Goal: Task Accomplishment & Management: Use online tool/utility

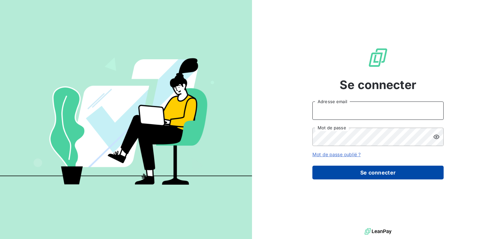
type input "[EMAIL_ADDRESS][DOMAIN_NAME]"
click at [395, 171] on button "Se connecter" at bounding box center [377, 173] width 131 height 14
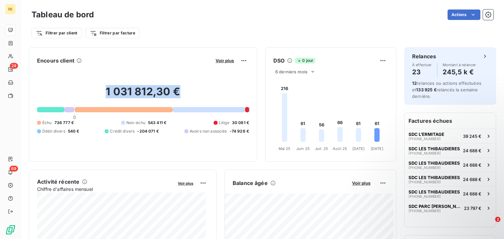
drag, startPoint x: 176, startPoint y: 92, endPoint x: 101, endPoint y: 95, distance: 75.1
click at [101, 95] on h2 "1 031 812,30 €" at bounding box center [143, 95] width 212 height 20
click at [213, 30] on div "Filtrer par client Filtrer par facture" at bounding box center [262, 33] width 462 height 12
click at [220, 111] on div at bounding box center [208, 109] width 72 height 5
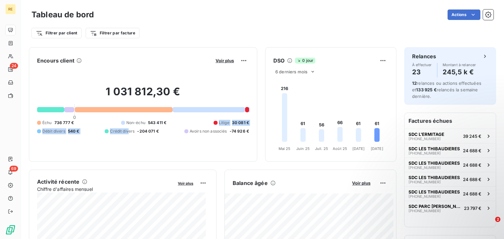
drag, startPoint x: 156, startPoint y: 129, endPoint x: 126, endPoint y: 129, distance: 30.8
click at [126, 129] on div "Échu 736 777 € Non-échu 543 411 € Litige 30 081 € Débit divers 540 € Crédit div…" at bounding box center [143, 127] width 212 height 14
click at [133, 130] on div "Crédit divers -204 071 €" at bounding box center [132, 132] width 54 height 6
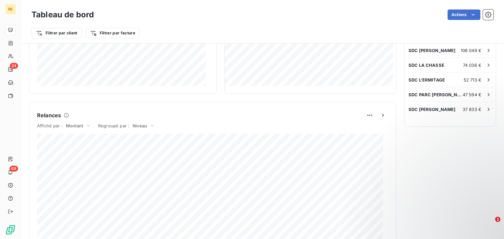
scroll to position [230, 0]
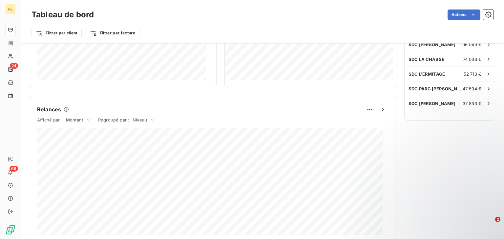
click at [216, 92] on div "Encours client Voir plus 1 031 812,30 € 0 Échu 736 777 € Non-échu 543 411 € Lit…" at bounding box center [212, 108] width 367 height 581
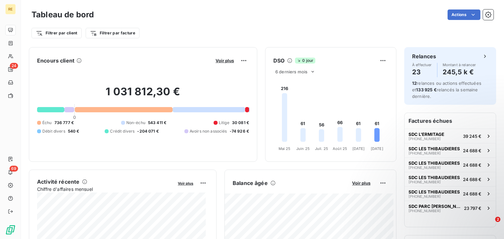
scroll to position [0, 0]
click at [230, 31] on div "Filtrer par client Filtrer par facture" at bounding box center [262, 33] width 462 height 12
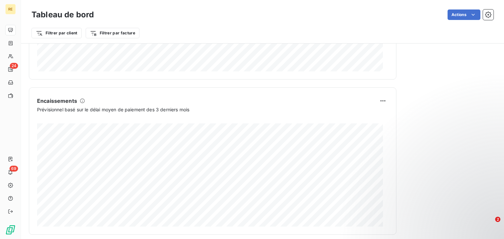
scroll to position [400, 0]
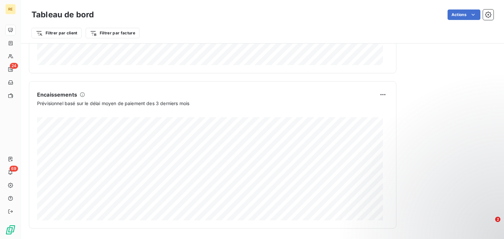
click at [230, 86] on div "Encaissements Prévisionnel basé sur le délai moyen de paiement des 3 derniers m…" at bounding box center [212, 155] width 367 height 148
drag, startPoint x: 241, startPoint y: 92, endPoint x: 209, endPoint y: 98, distance: 33.3
click at [241, 88] on div "Encaissements Prévisionnel basé sur le délai moyen de paiement des 3 derniers m…" at bounding box center [212, 155] width 367 height 148
drag, startPoint x: 165, startPoint y: 92, endPoint x: 179, endPoint y: 93, distance: 14.1
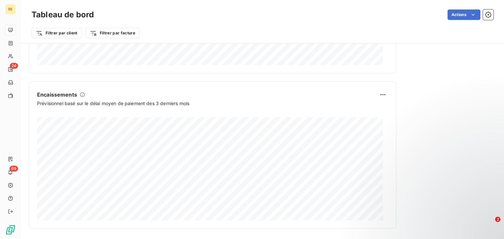
click at [179, 93] on div "Encaissements" at bounding box center [212, 95] width 351 height 10
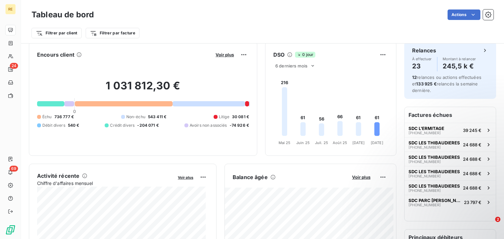
scroll to position [0, 0]
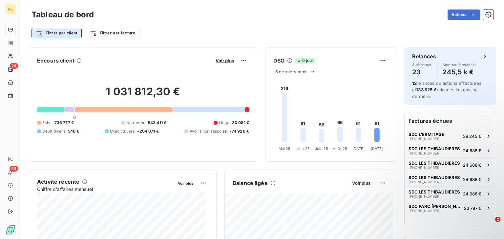
click at [55, 34] on html "RE 24 69 Tableau de bord Actions Filtrer par client Filtrer par facture Encours…" at bounding box center [252, 119] width 504 height 239
click at [176, 27] on html "RE 24 69 Tableau de bord Actions Filtrer par client Filtrer par facture Encours…" at bounding box center [252, 119] width 504 height 239
click at [97, 33] on html "RE 24 69 Tableau de bord Actions Filtrer par client Filtrer par facture Encours…" at bounding box center [252, 119] width 504 height 239
click at [155, 28] on html "RE 24 69 Tableau de bord Actions Filtrer par client Filtrer par facture Recherc…" at bounding box center [252, 119] width 504 height 239
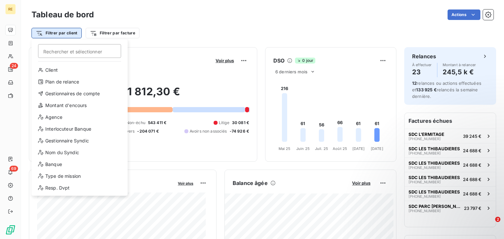
click at [67, 30] on html "RE 24 69 Tableau de bord Actions Filtrer par client [PERSON_NAME] et sélectionn…" at bounding box center [252, 119] width 504 height 239
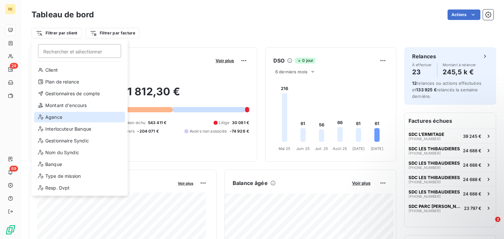
click at [77, 121] on div "Agence" at bounding box center [79, 117] width 91 height 10
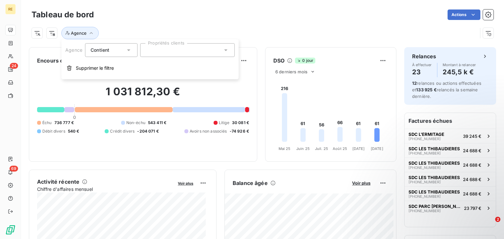
click at [152, 50] on div at bounding box center [187, 50] width 94 height 14
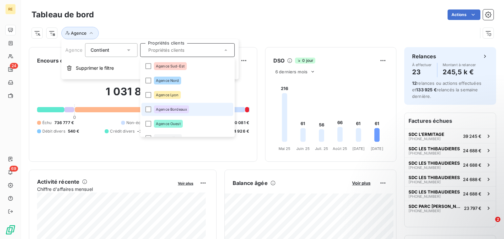
click at [175, 110] on span "Agence Bordeaux" at bounding box center [171, 110] width 31 height 4
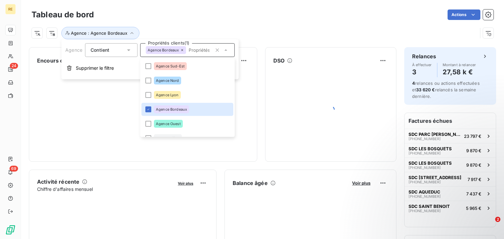
click at [276, 20] on div "Tableau de bord Actions" at bounding box center [262, 15] width 462 height 14
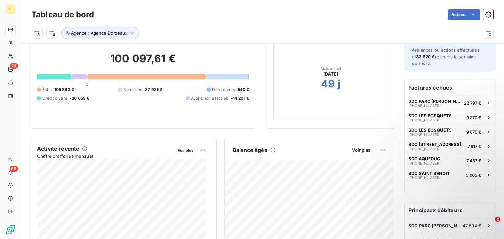
scroll to position [1, 0]
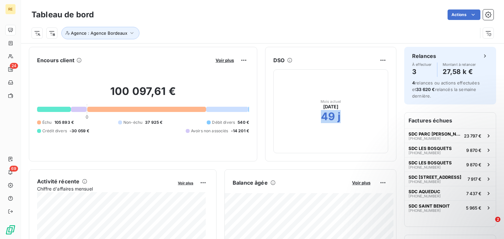
drag, startPoint x: 334, startPoint y: 118, endPoint x: 307, endPoint y: 113, distance: 27.7
click at [321, 117] on div "49 j" at bounding box center [331, 116] width 20 height 13
click at [251, 88] on div "Encours client Voir plus 100 097,61 € 0 Échu 105 893 € Non-échu 37 925 € Débit …" at bounding box center [143, 104] width 228 height 115
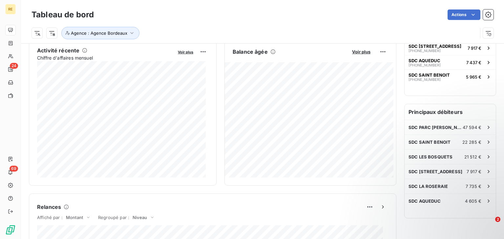
scroll to position [165, 0]
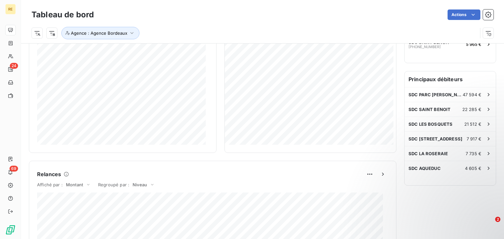
click at [248, 25] on div "Agence : Agence Bordeaux" at bounding box center [262, 31] width 462 height 18
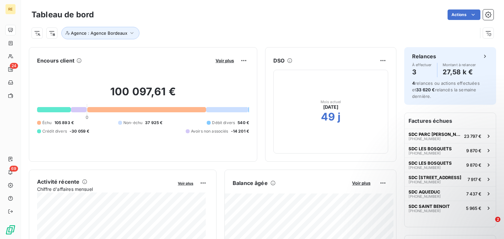
click at [254, 107] on div "Encours client Voir plus 100 097,61 € 0 Échu 105 893 € Non-échu 37 925 € Débit …" at bounding box center [212, 104] width 367 height 115
click at [257, 16] on div "Actions" at bounding box center [298, 15] width 392 height 10
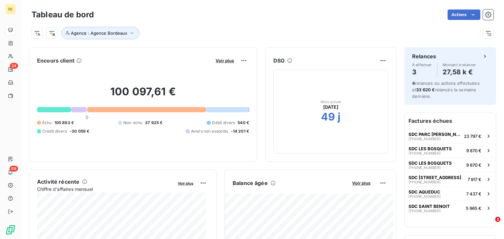
click at [363, 15] on div "Actions" at bounding box center [298, 15] width 392 height 10
drag, startPoint x: 210, startPoint y: 59, endPoint x: 237, endPoint y: 60, distance: 27.9
click at [237, 60] on div "Voir plus" at bounding box center [230, 60] width 35 height 10
click at [271, 28] on div "Agence : Agence Bordeaux" at bounding box center [254, 33] width 446 height 12
drag, startPoint x: 268, startPoint y: 60, endPoint x: 281, endPoint y: 62, distance: 13.3
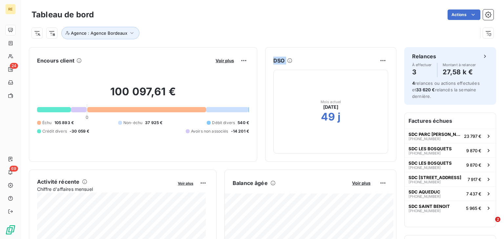
click at [281, 62] on div "DSO" at bounding box center [330, 60] width 131 height 10
click at [292, 38] on div "Agence : Agence Bordeaux" at bounding box center [254, 33] width 446 height 12
